Goal: Information Seeking & Learning: Learn about a topic

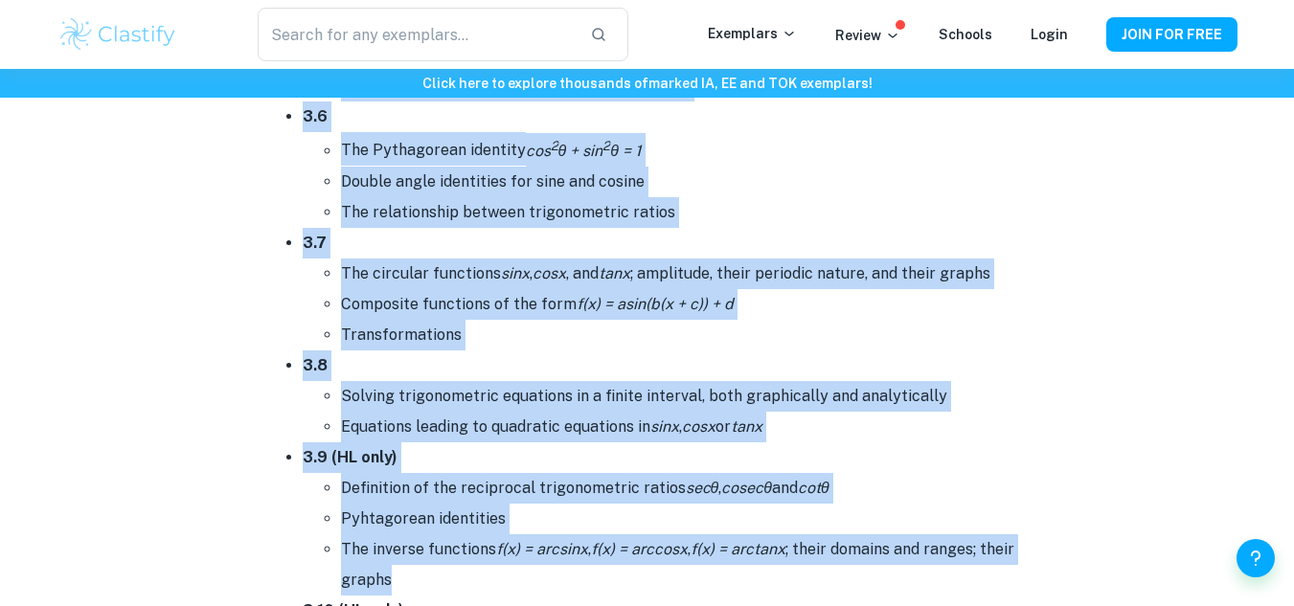
scroll to position [5785, 0]
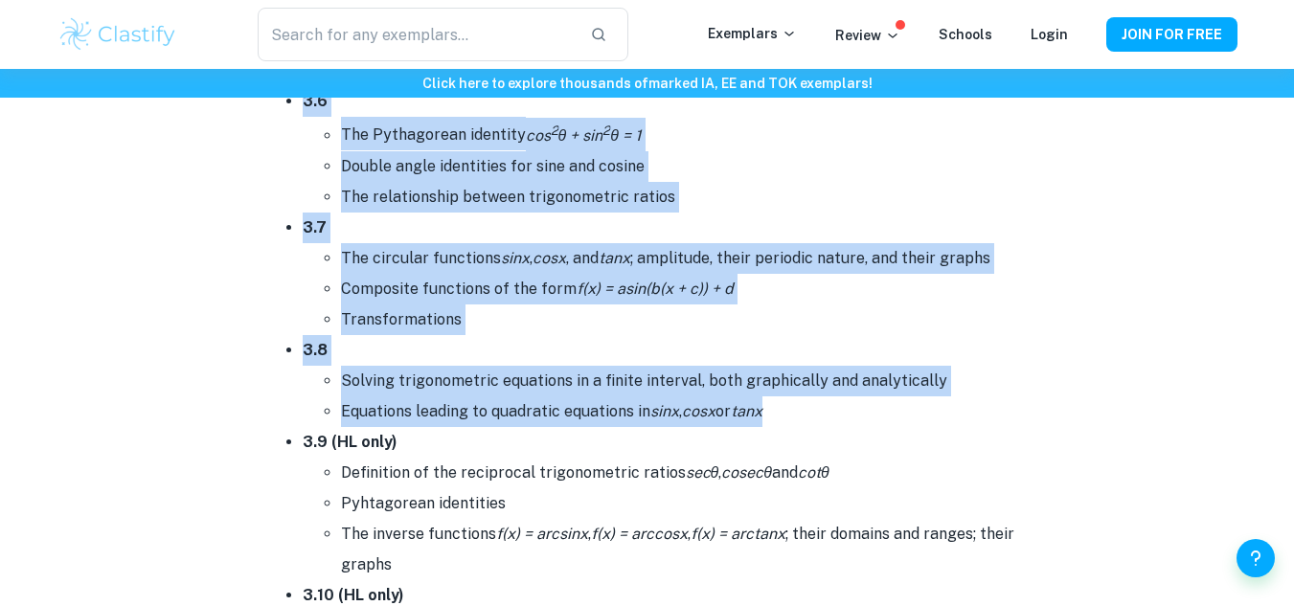
drag, startPoint x: 260, startPoint y: 128, endPoint x: 779, endPoint y: 411, distance: 590.9
copy div "Lorem 9: Ipsumdol sit Ametconsecte Ad elit seddo, eiusmodt incidid utl etdolore…"
click at [564, 314] on li "Transformations" at bounding box center [685, 319] width 689 height 31
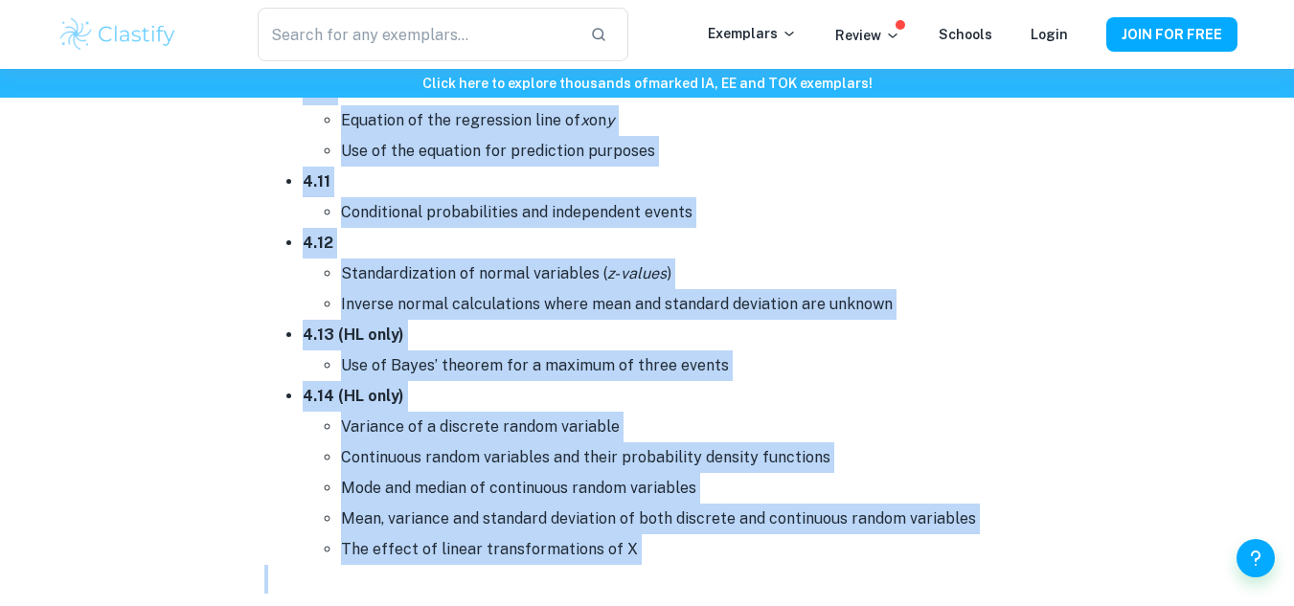
scroll to position [9377, 0]
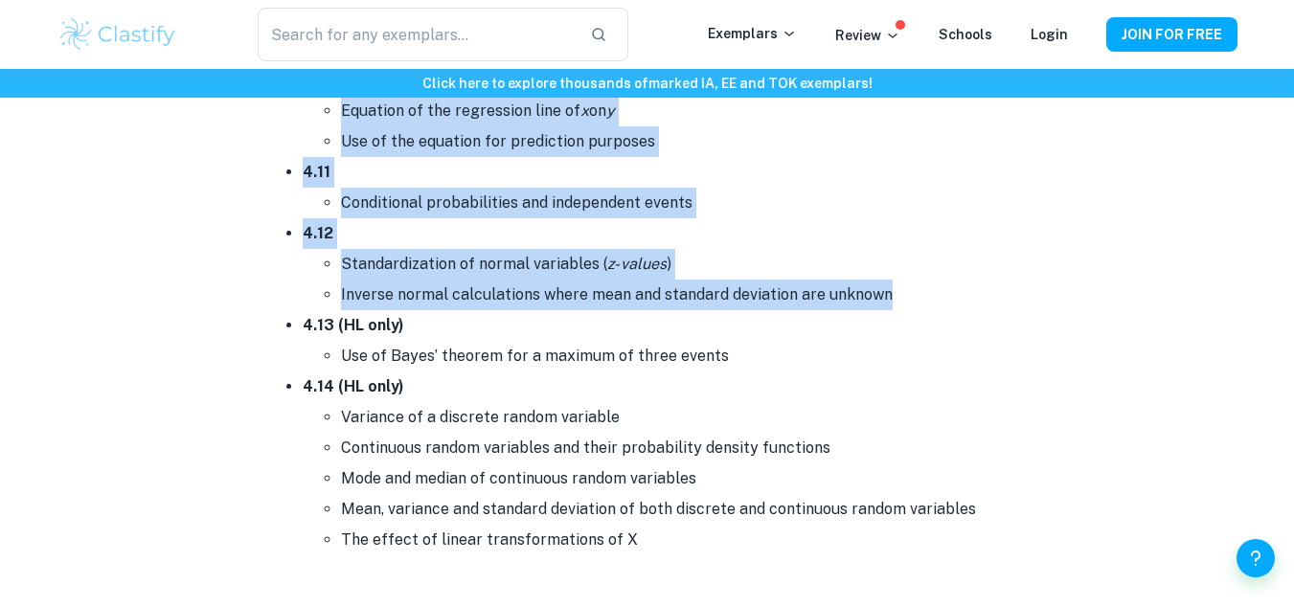
drag, startPoint x: 265, startPoint y: 135, endPoint x: 899, endPoint y: 288, distance: 652.1
copy div "Lorem 1: Ipsumdolor sit ametconsect Ad elit seddo, eiusmodt incidid utl etdolor…"
click at [595, 230] on li "4.12 Standardization of normal variables ( z- values ) Inverse normal calculati…" at bounding box center [667, 264] width 728 height 92
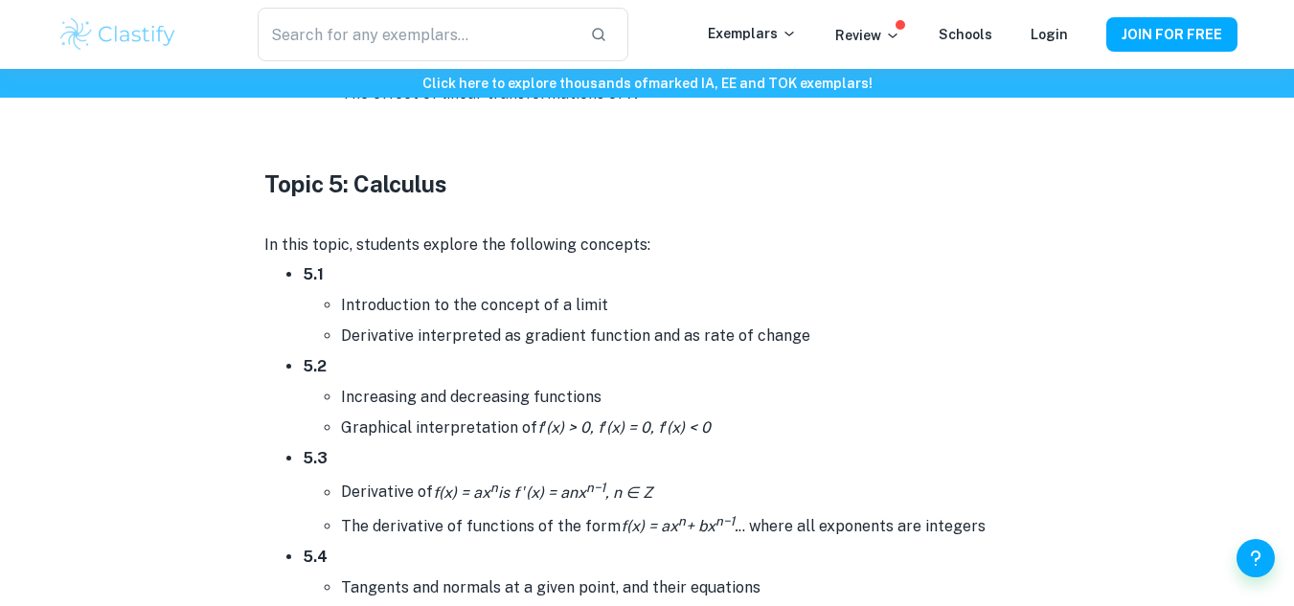
scroll to position [9834, 0]
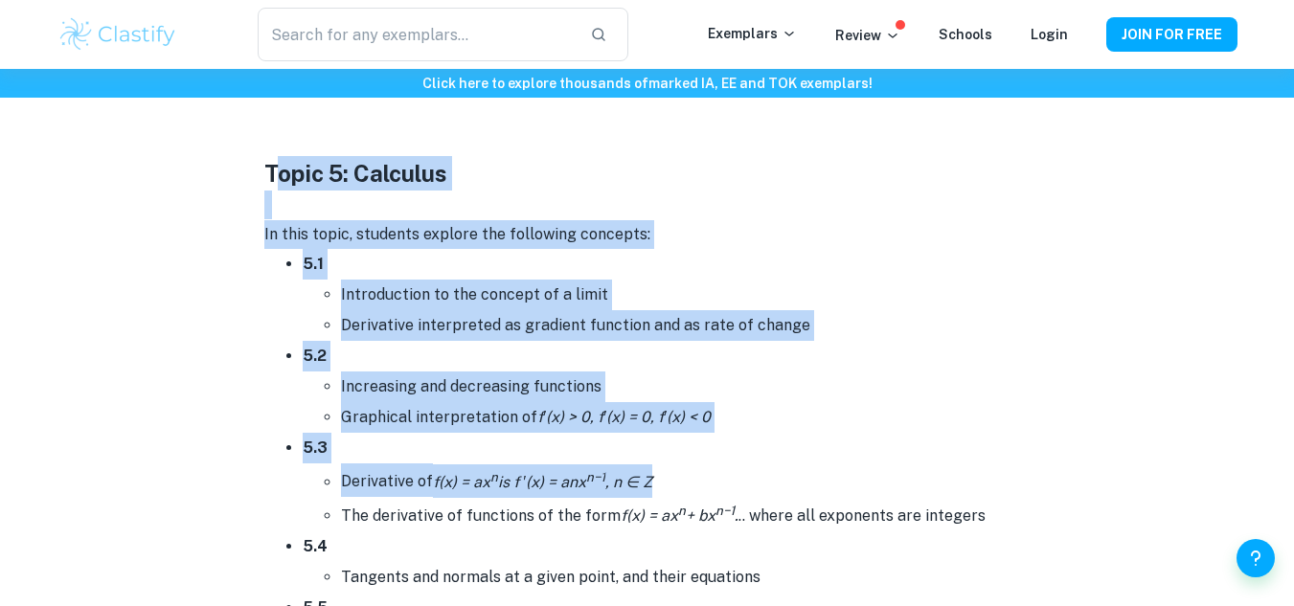
drag, startPoint x: 270, startPoint y: 175, endPoint x: 705, endPoint y: 485, distance: 533.5
click at [274, 179] on strong "Topic 5: Calculus" at bounding box center [355, 173] width 183 height 27
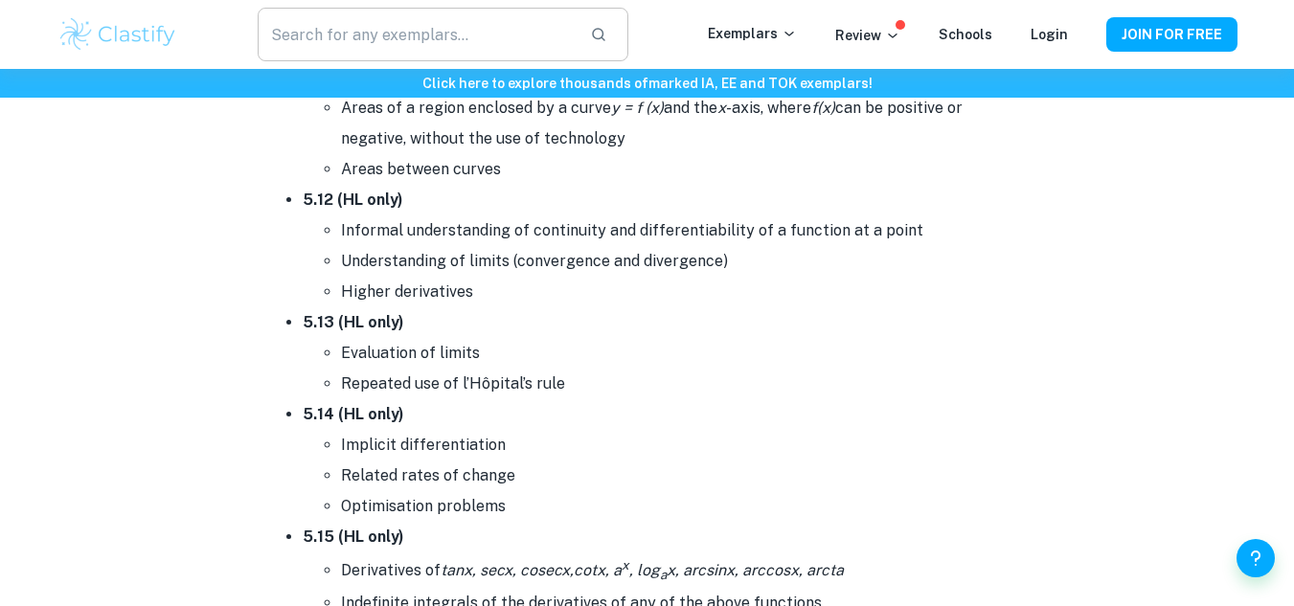
scroll to position [11020, 0]
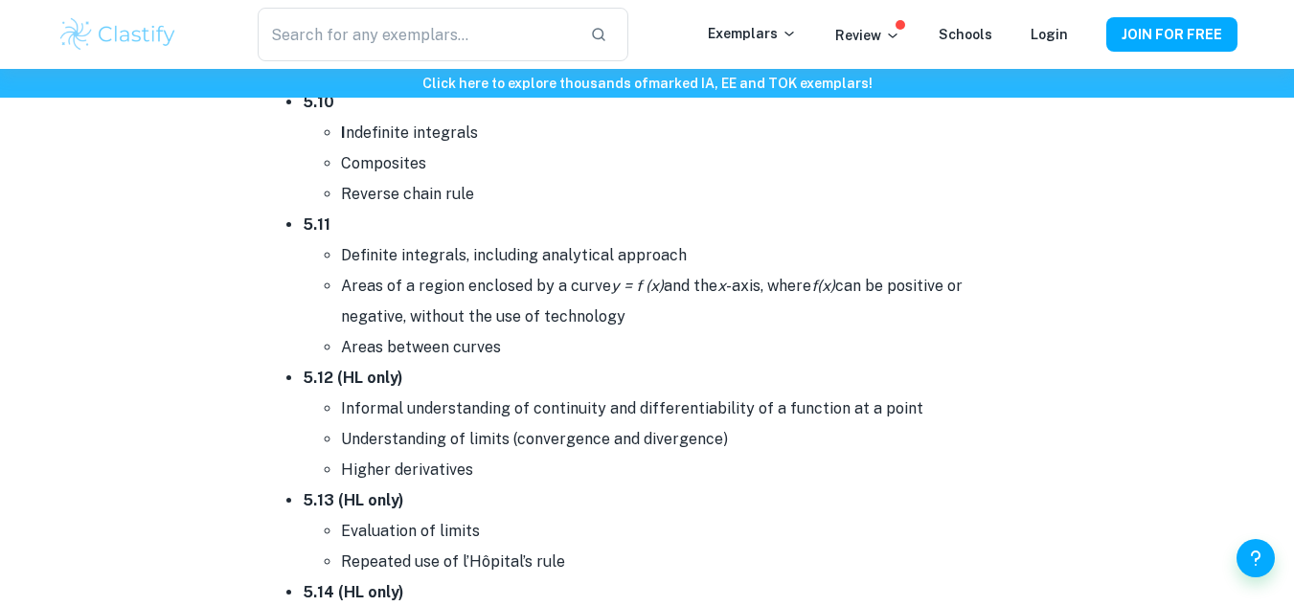
drag, startPoint x: 264, startPoint y: 175, endPoint x: 520, endPoint y: 343, distance: 305.7
copy div "Lorem 2: Ipsumdol Si amet conse, adipisci elitsed doe temporinc utlabore: 3.2 E…"
click at [677, 474] on li "Higher derivatives" at bounding box center [685, 470] width 689 height 31
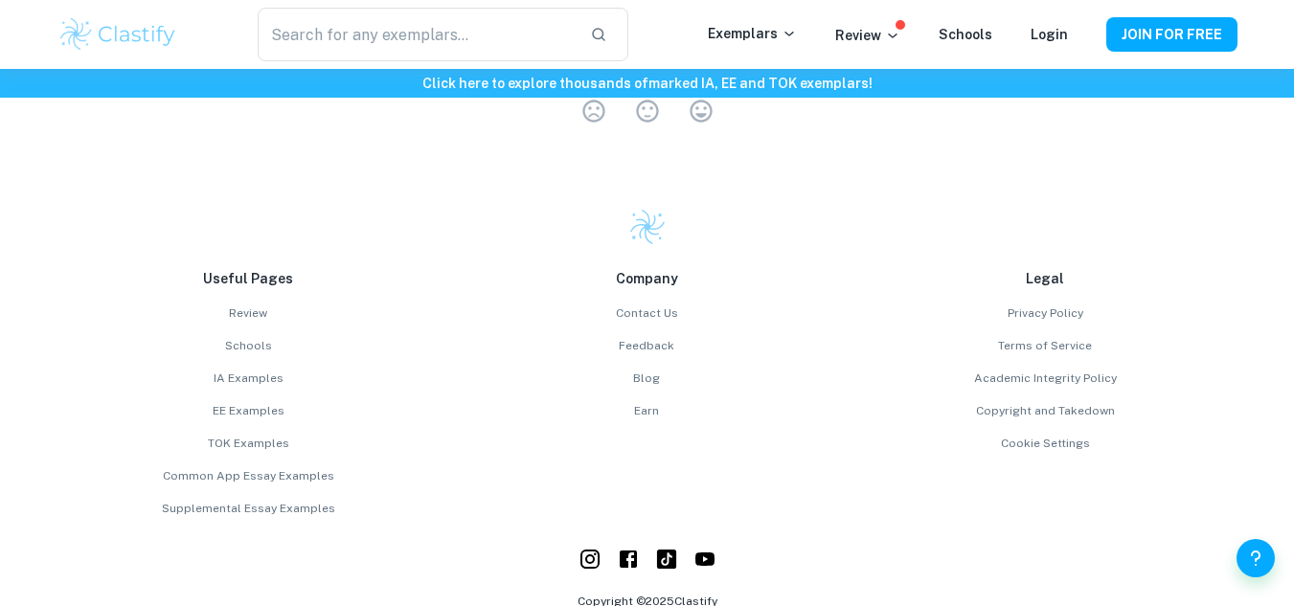
scroll to position [12678, 0]
click at [415, 33] on input "text" at bounding box center [416, 35] width 316 height 54
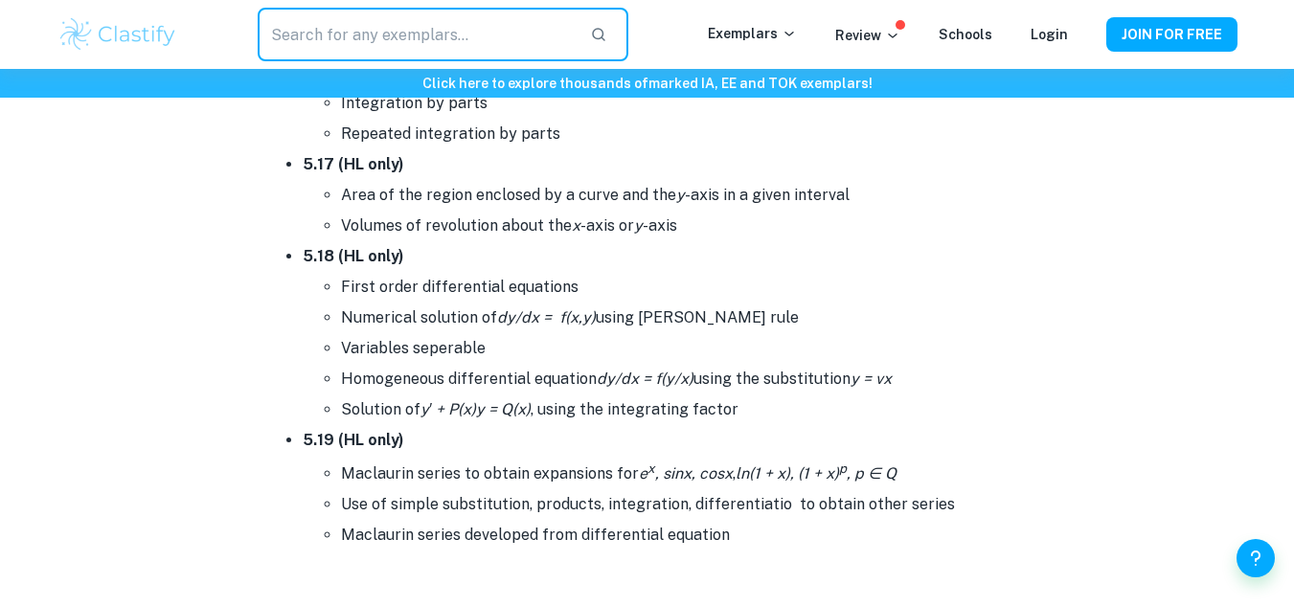
scroll to position [11748, 0]
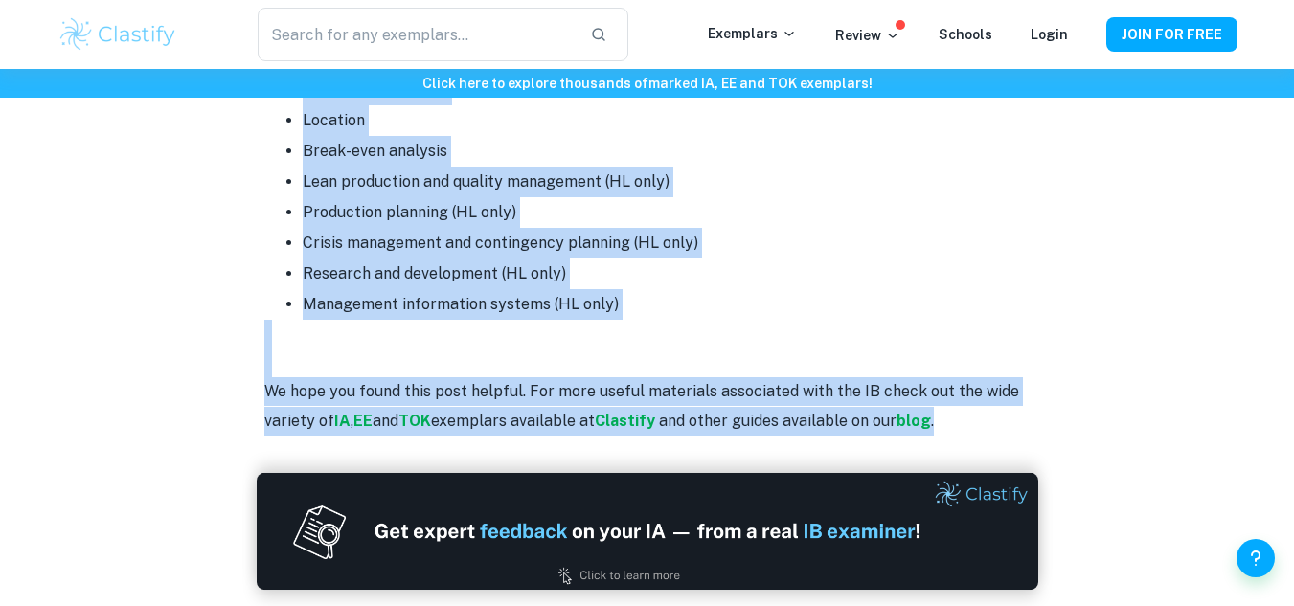
scroll to position [2873, 0]
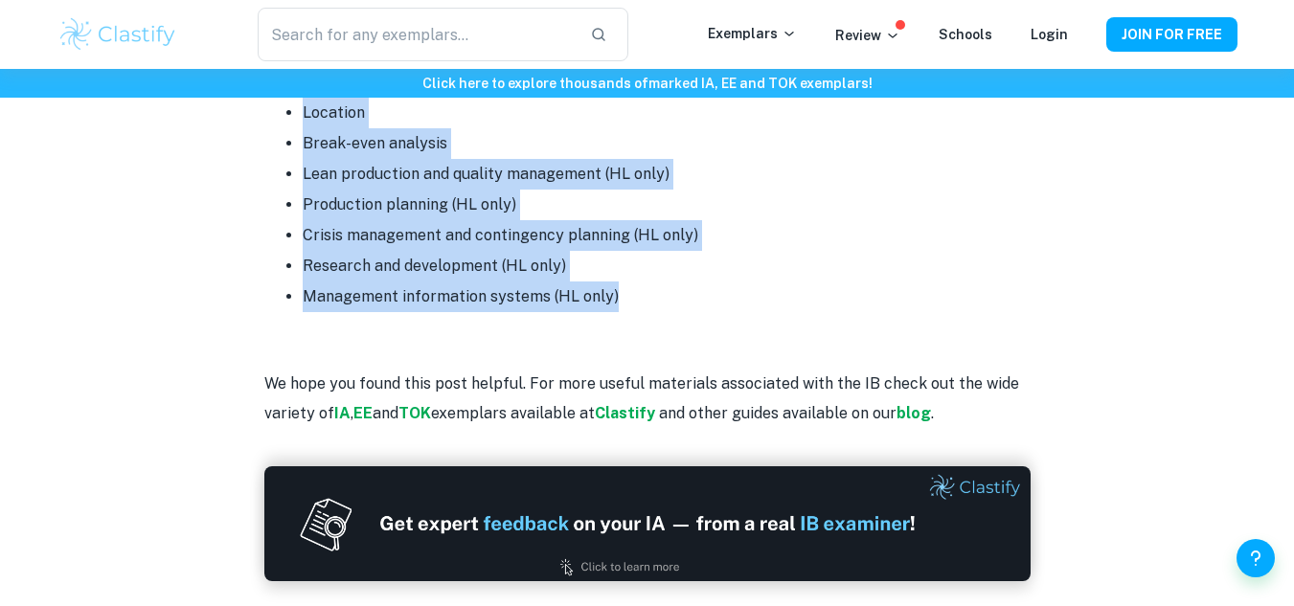
drag, startPoint x: 264, startPoint y: 171, endPoint x: 639, endPoint y: 296, distance: 394.5
copy div "The IB Business and Management syllabus consists of 5 units: Unit 1: Introducti…"
